Goal: Information Seeking & Learning: Learn about a topic

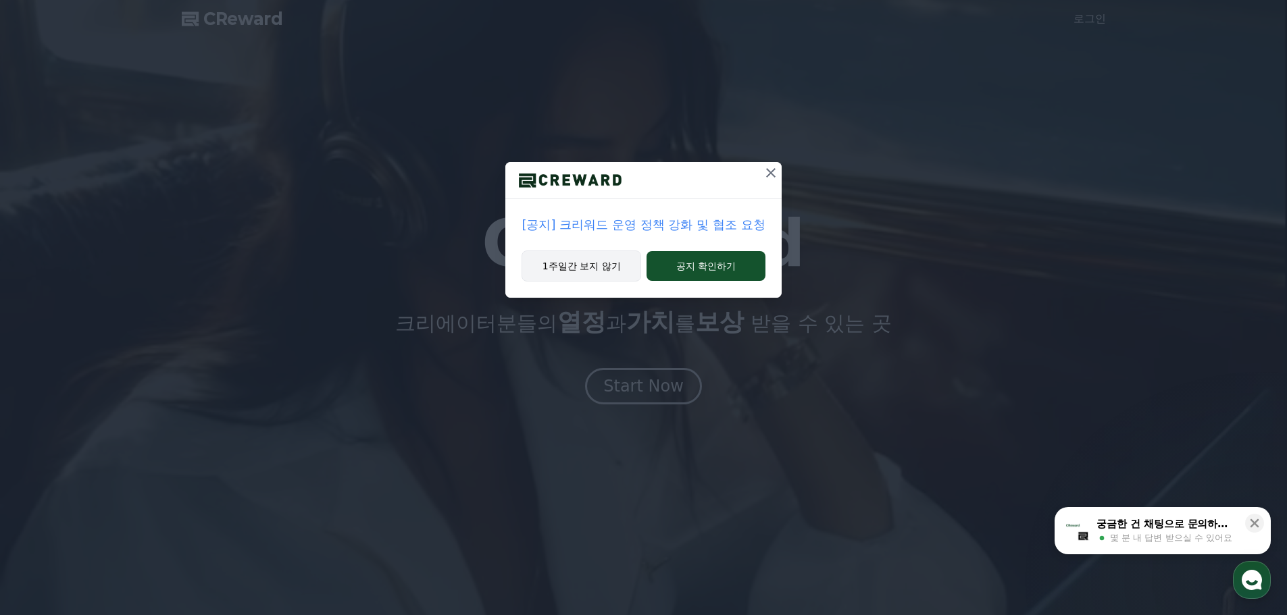
click at [619, 276] on button "1주일간 보지 않기" at bounding box center [582, 266] width 120 height 31
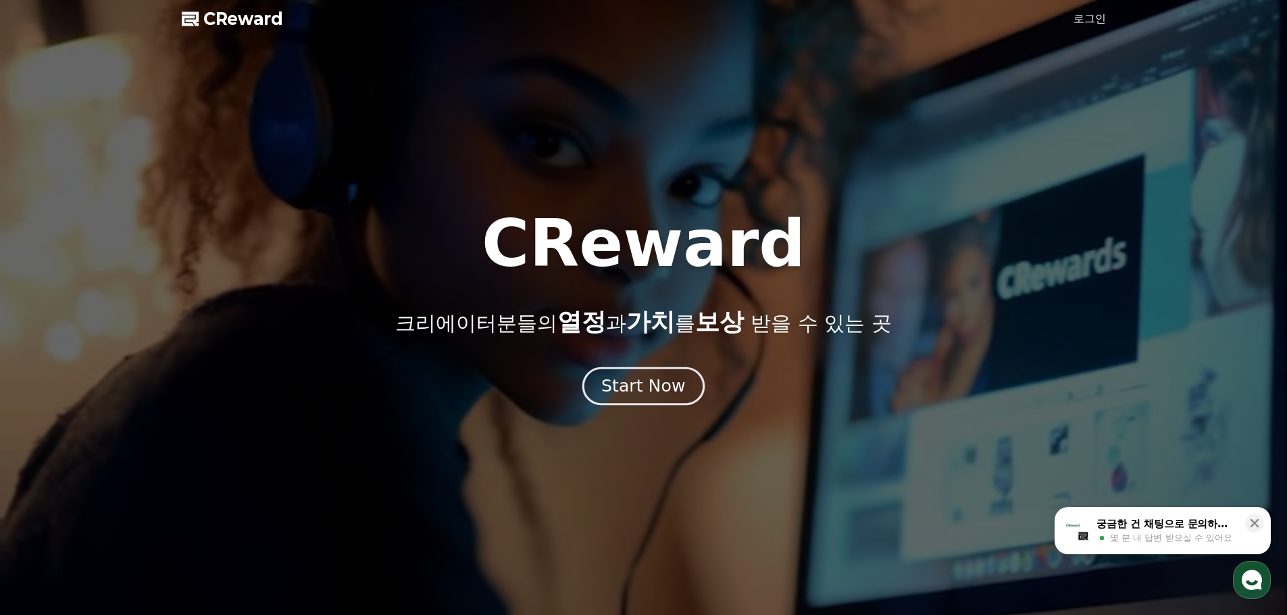
click at [653, 395] on div "Start Now" at bounding box center [643, 386] width 84 height 23
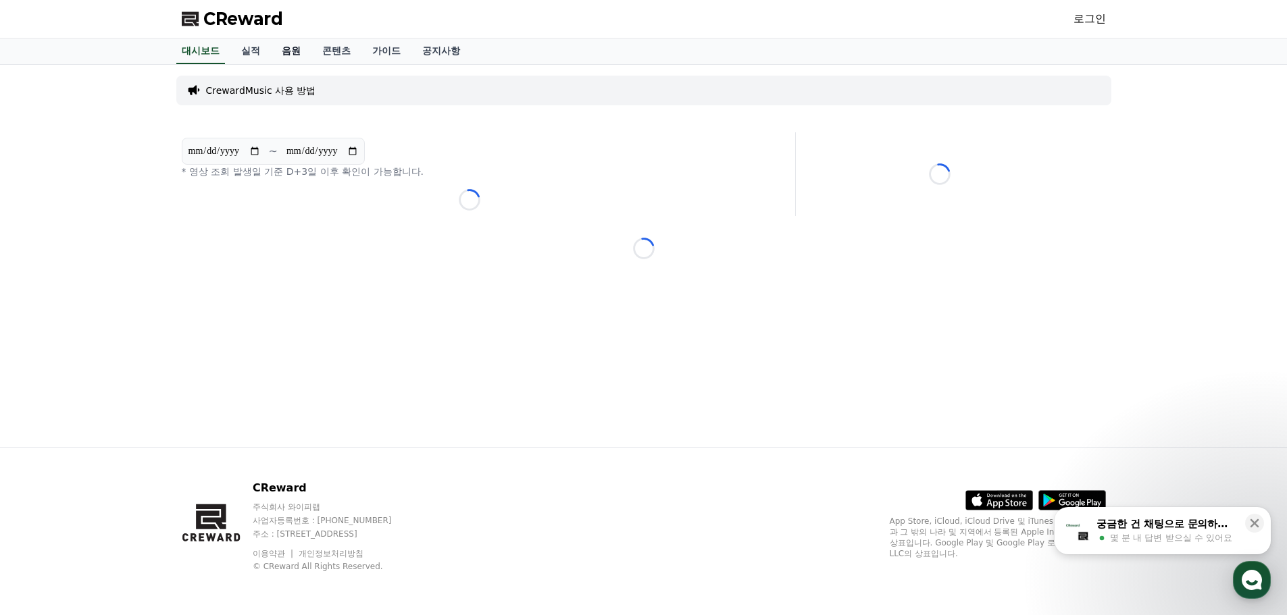
click at [305, 55] on link "음원" at bounding box center [291, 52] width 41 height 26
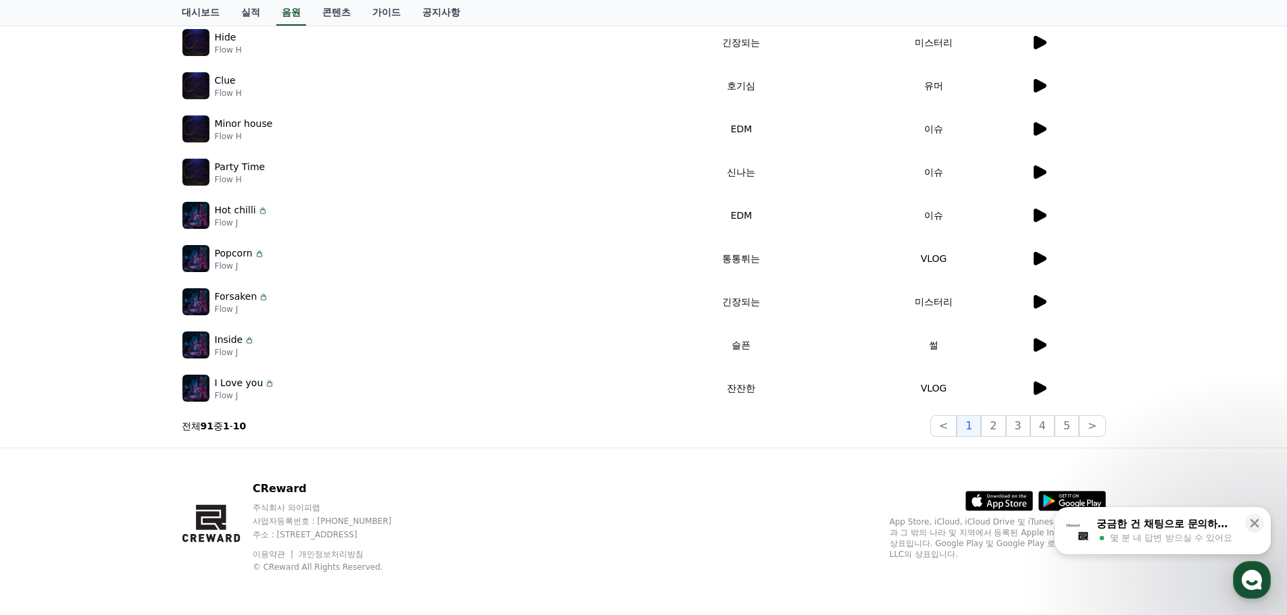
scroll to position [271, 0]
click at [1005, 428] on button "2" at bounding box center [993, 426] width 24 height 22
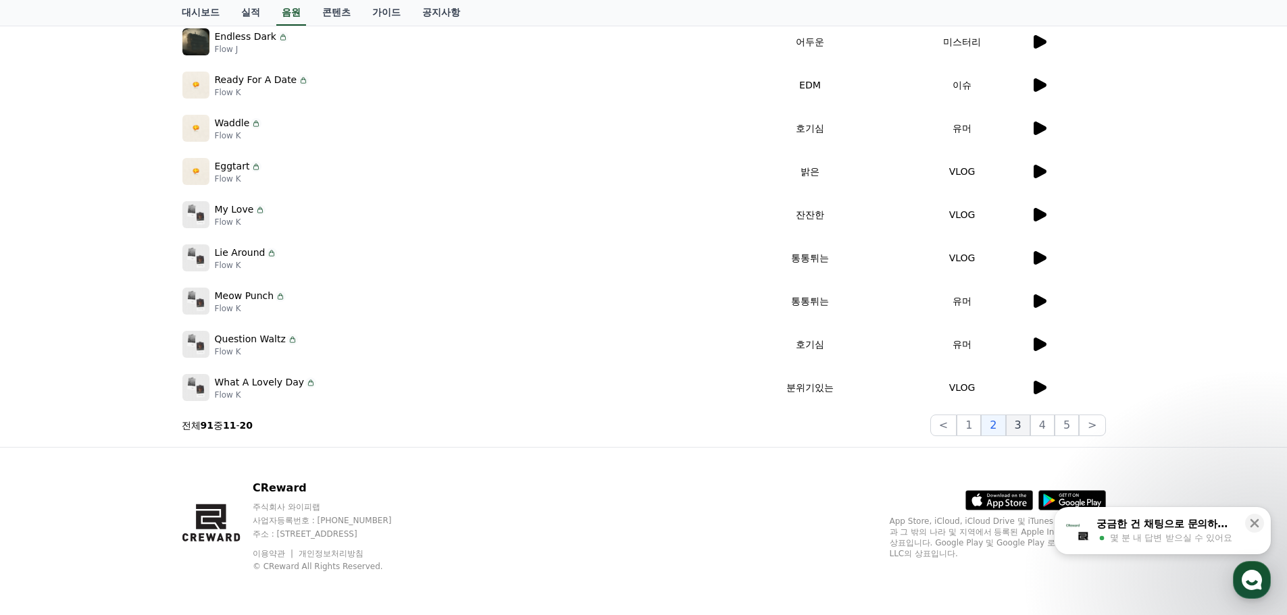
click at [1019, 428] on button "3" at bounding box center [1018, 426] width 24 height 22
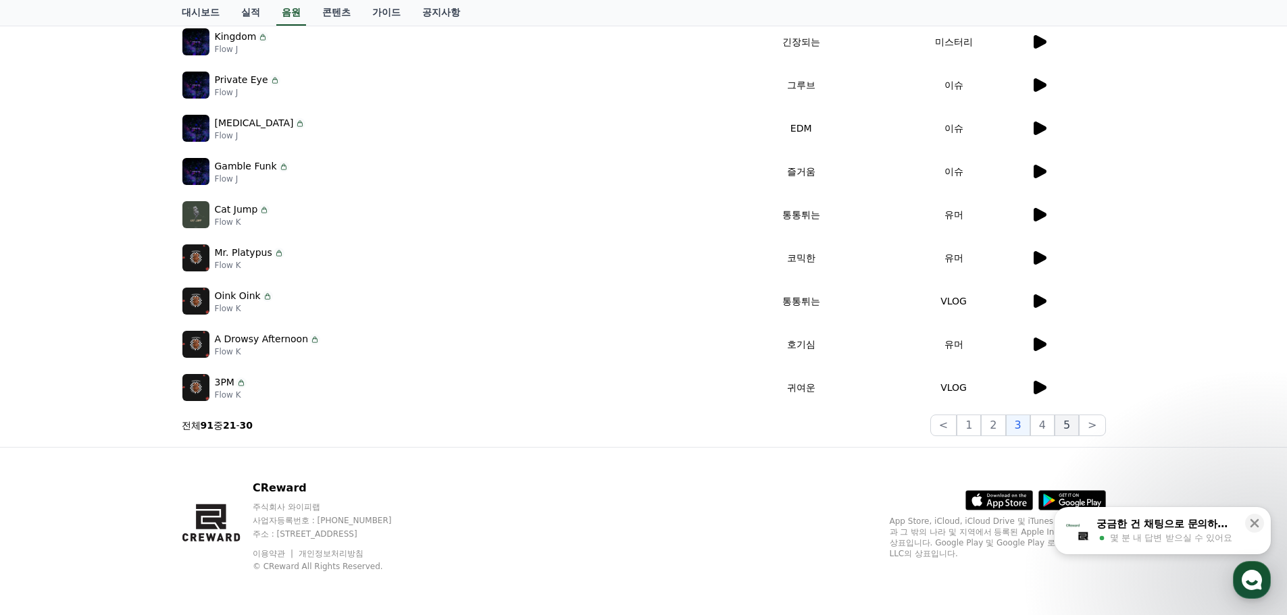
click at [1059, 426] on button "5" at bounding box center [1066, 426] width 24 height 22
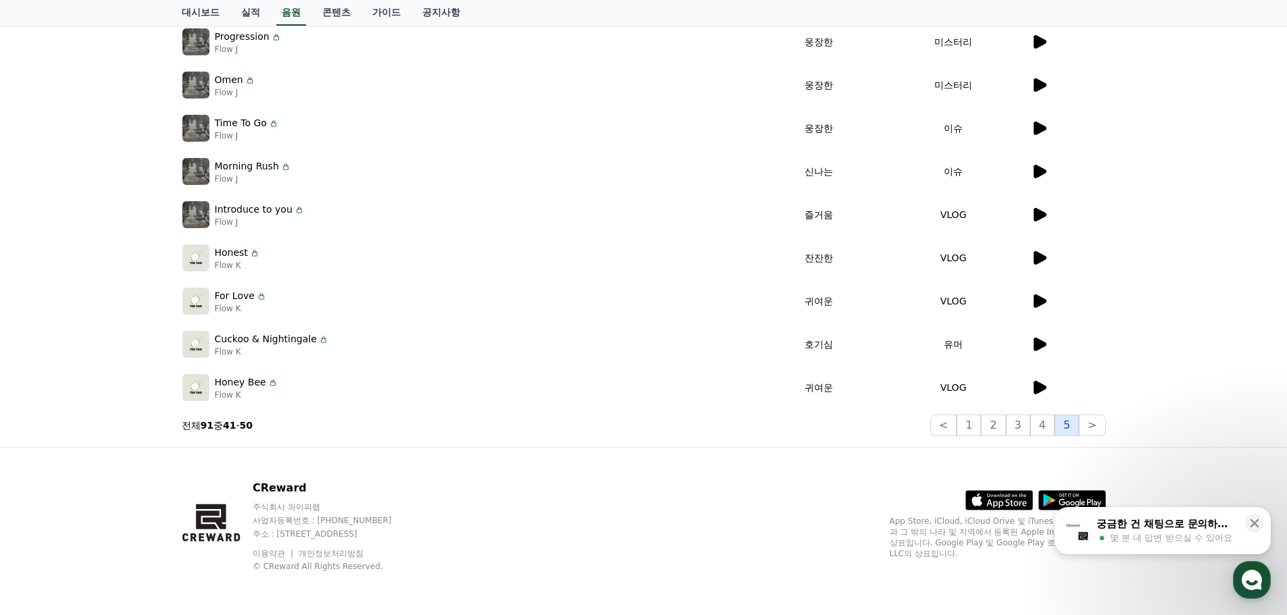
click at [1074, 422] on button "5" at bounding box center [1066, 426] width 24 height 22
click at [1097, 419] on button ">" at bounding box center [1092, 426] width 26 height 22
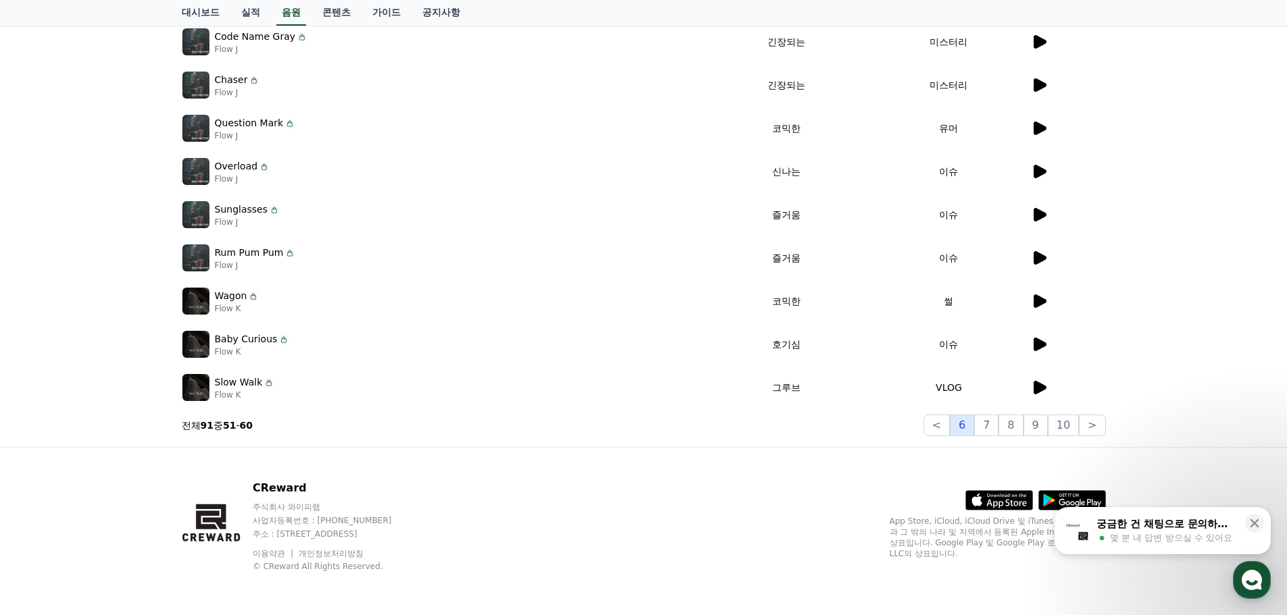
click at [968, 418] on button "6" at bounding box center [962, 426] width 24 height 22
click at [995, 419] on button "7" at bounding box center [986, 426] width 24 height 22
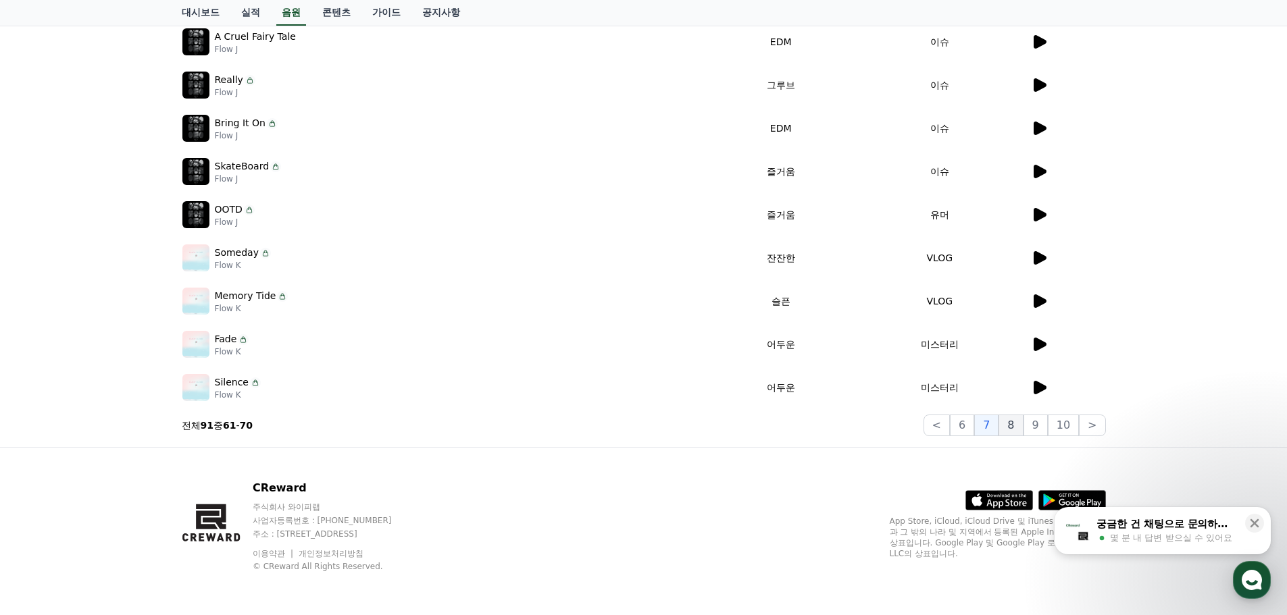
click at [1021, 422] on button "8" at bounding box center [1010, 426] width 24 height 22
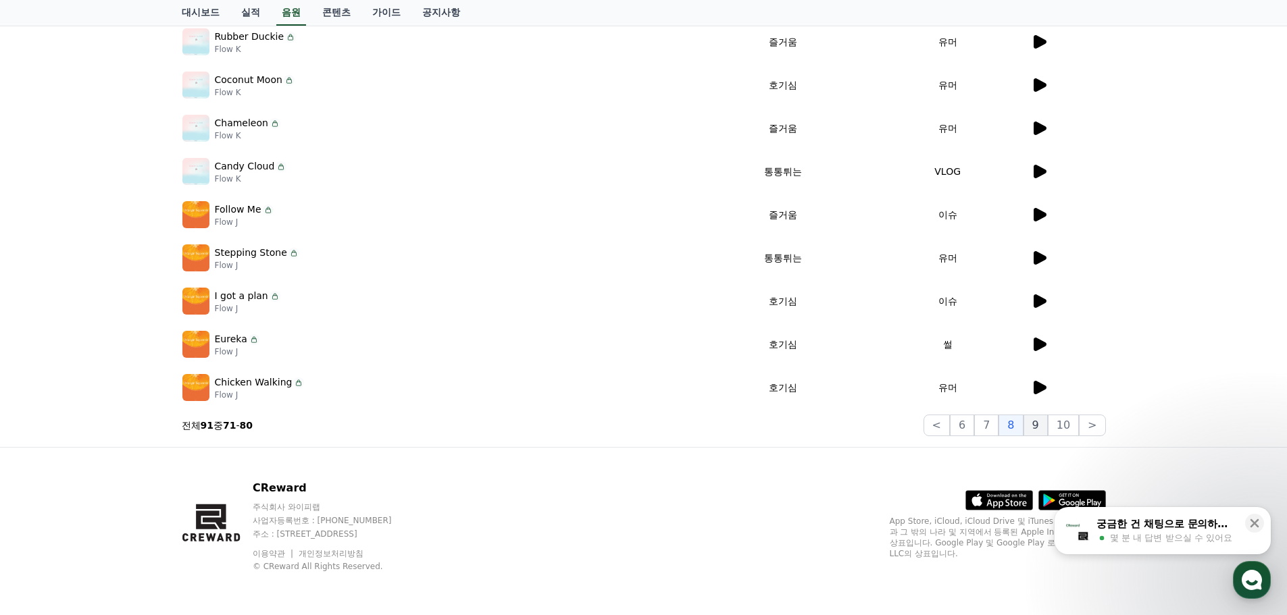
click at [1040, 421] on button "9" at bounding box center [1035, 426] width 24 height 22
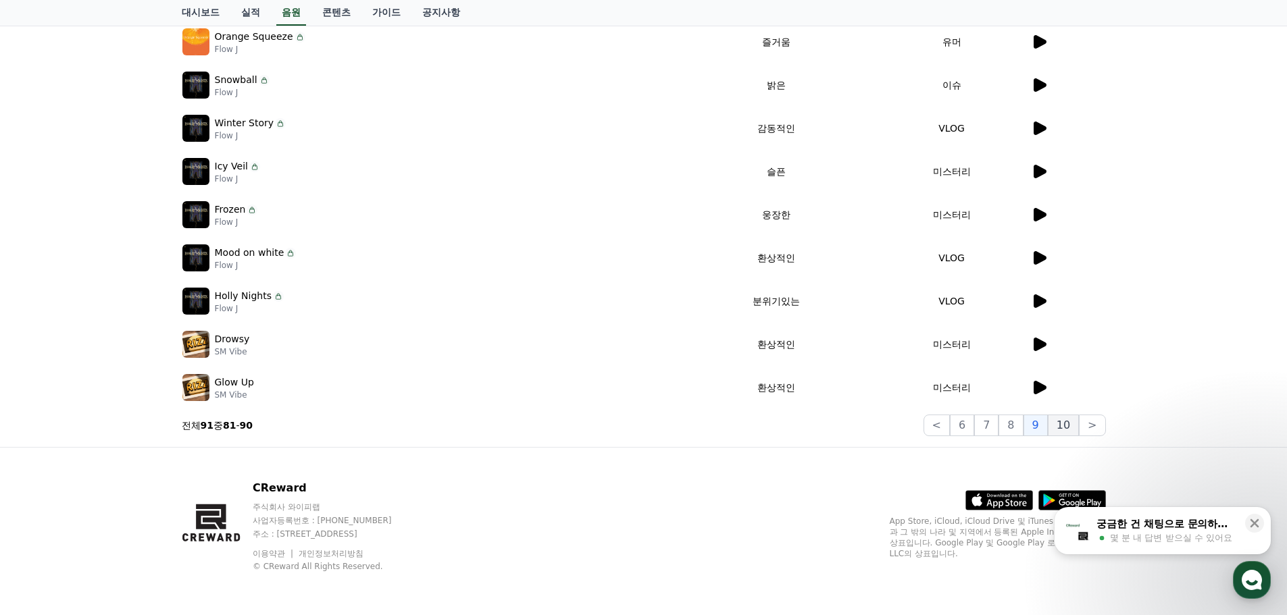
click at [1063, 421] on button "10" at bounding box center [1063, 426] width 31 height 22
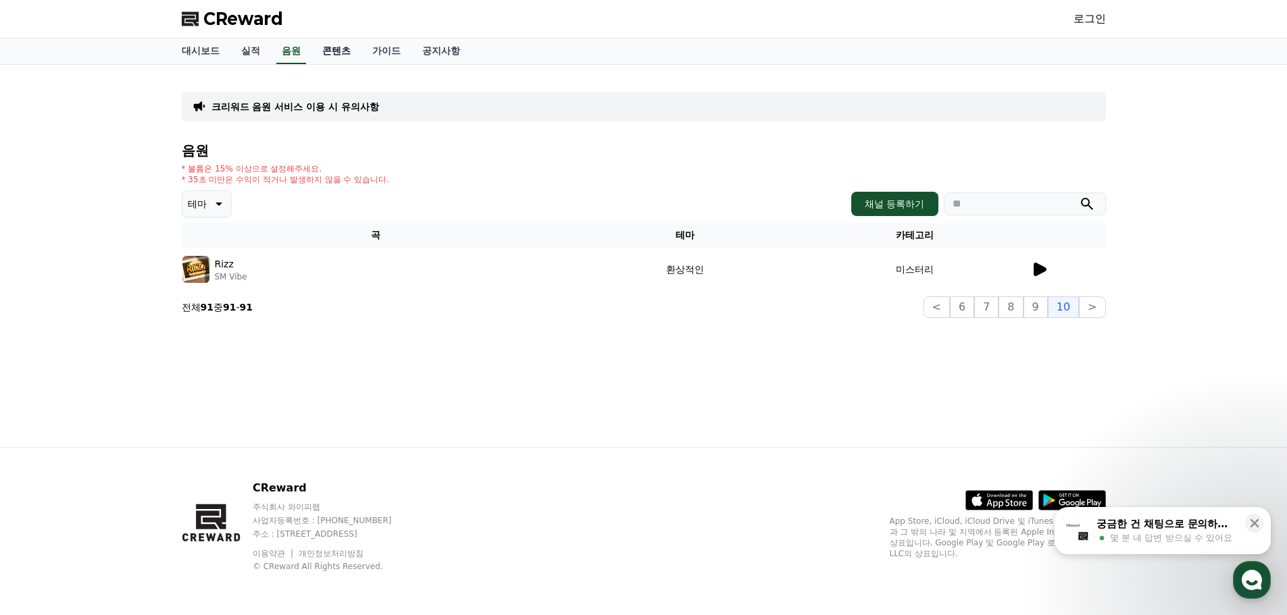
click at [338, 48] on link "콘텐츠" at bounding box center [336, 52] width 50 height 26
click at [415, 47] on link "공지사항" at bounding box center [440, 52] width 59 height 26
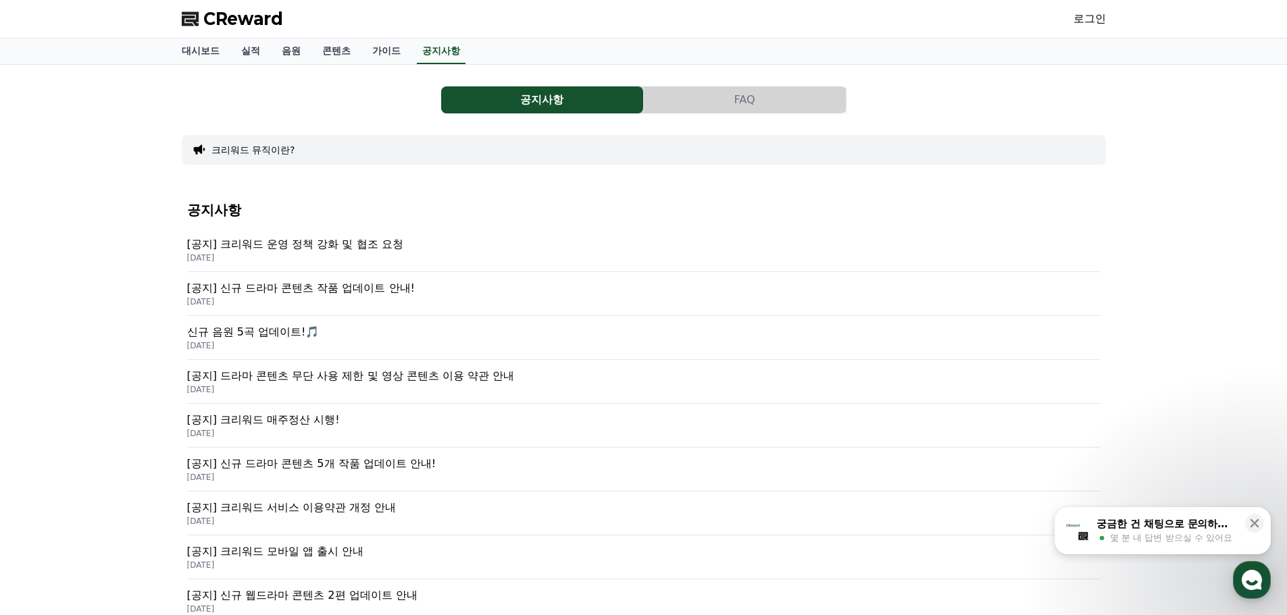
click at [357, 251] on p "[공지] 크리워드 운영 정책 강화 및 협조 요청" at bounding box center [643, 244] width 913 height 16
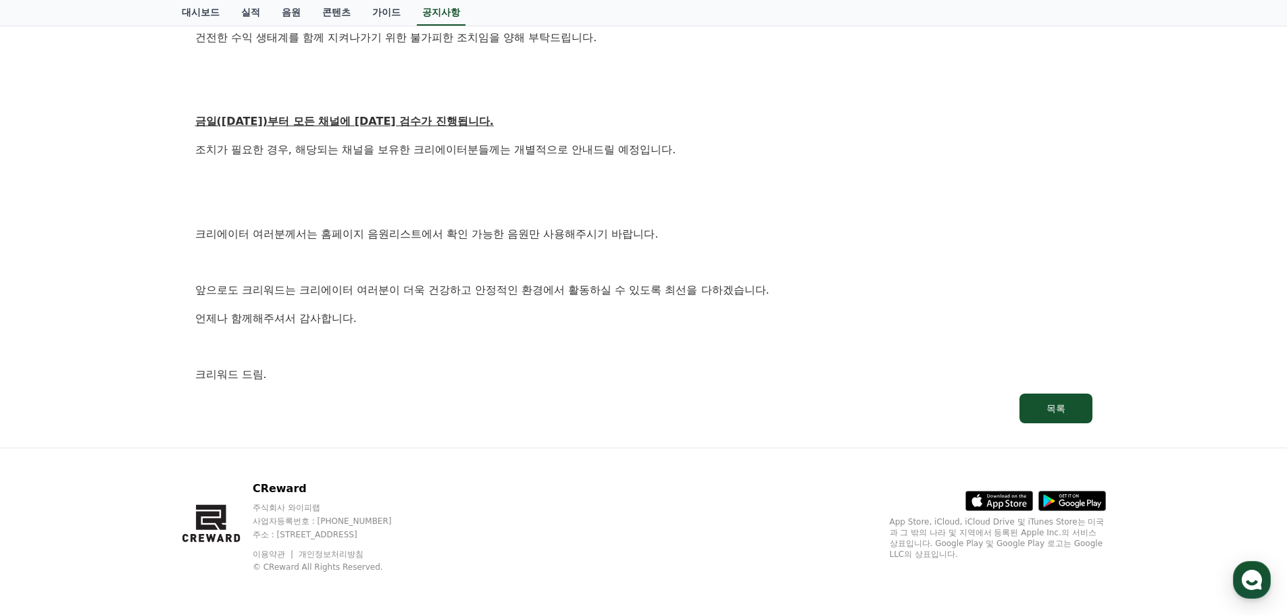
scroll to position [711, 0]
